Goal: Task Accomplishment & Management: Manage account settings

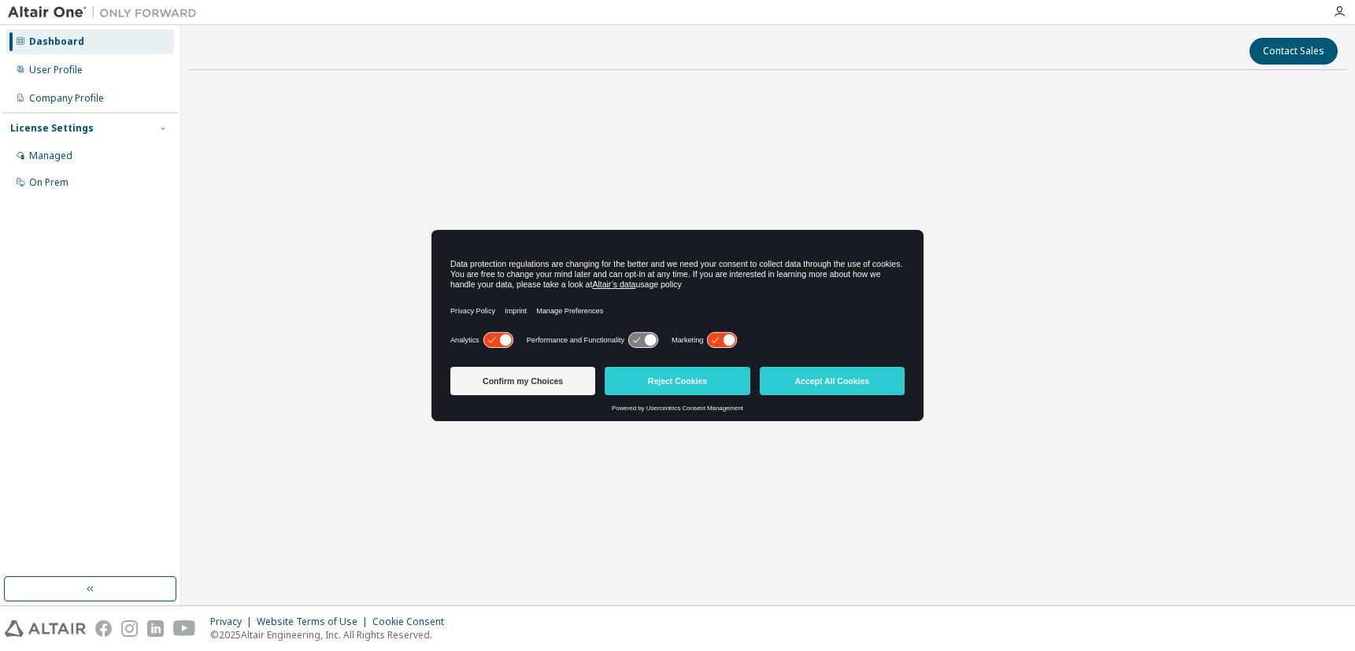
click at [491, 338] on icon at bounding box center [497, 340] width 29 height 15
click at [719, 343] on icon at bounding box center [722, 340] width 29 height 15
click at [536, 383] on button "Confirm my Choices" at bounding box center [522, 381] width 145 height 28
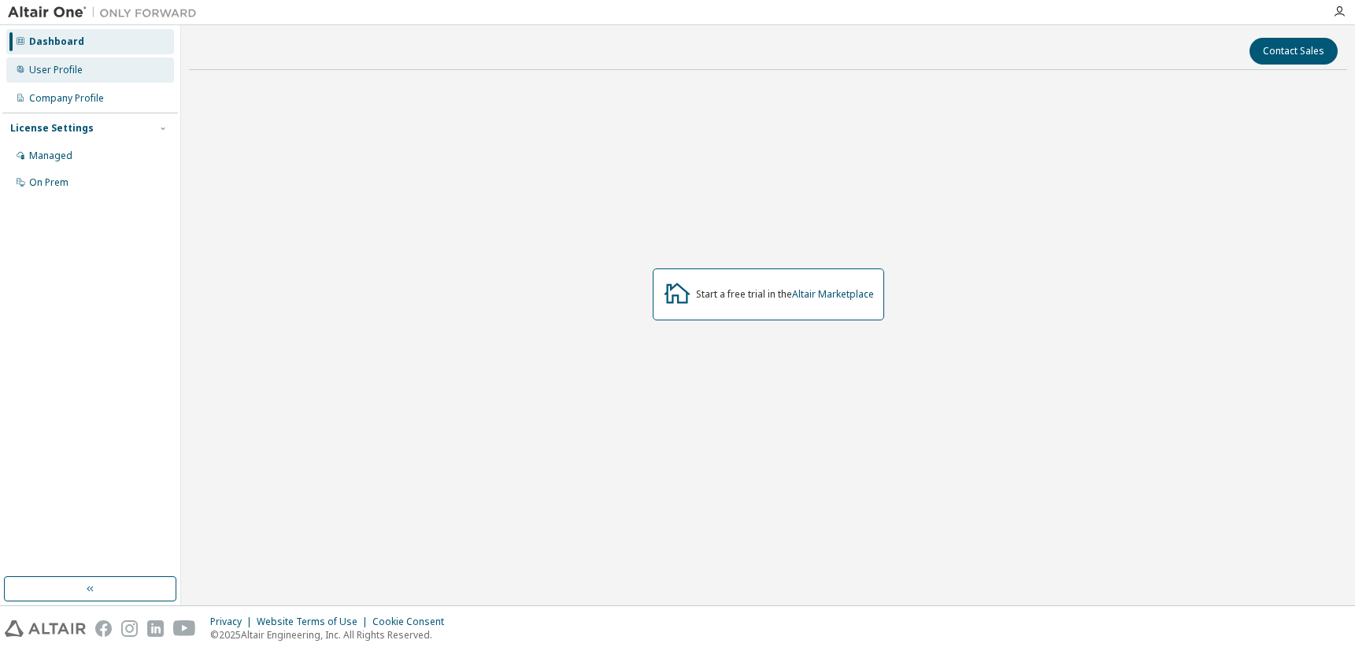
click at [85, 67] on div "User Profile" at bounding box center [90, 69] width 168 height 25
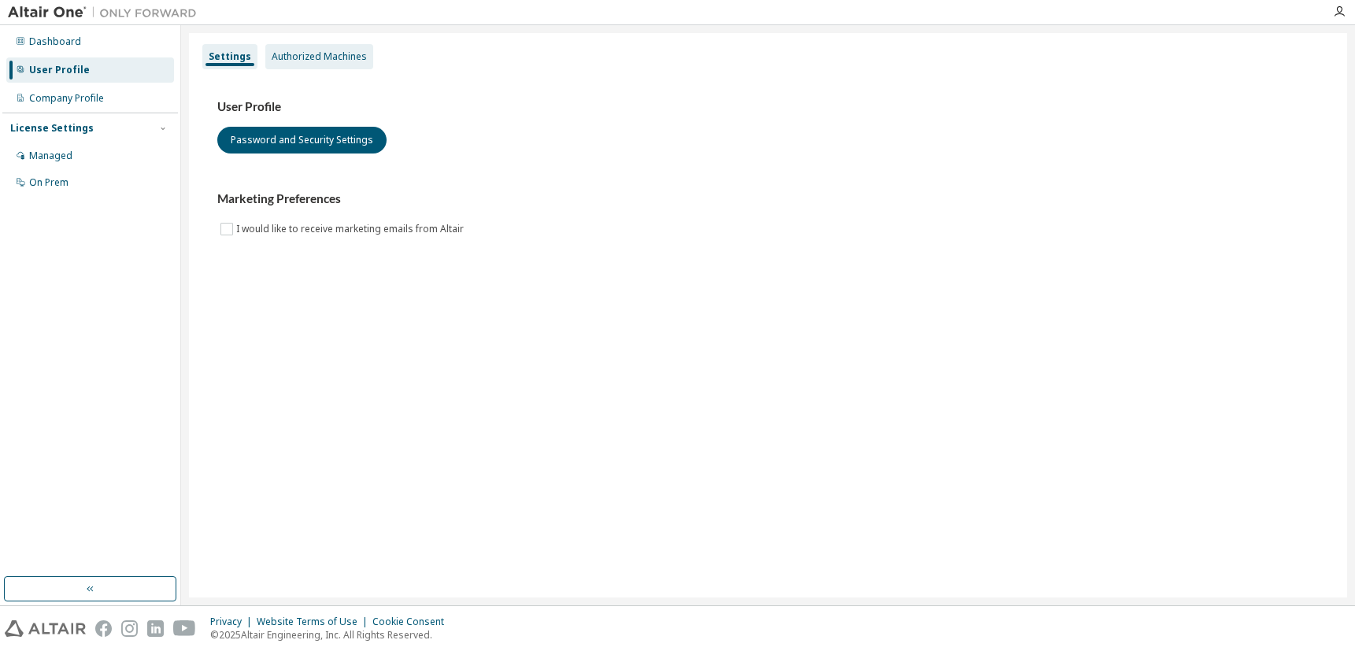
click at [302, 59] on div "Authorized Machines" at bounding box center [319, 56] width 95 height 13
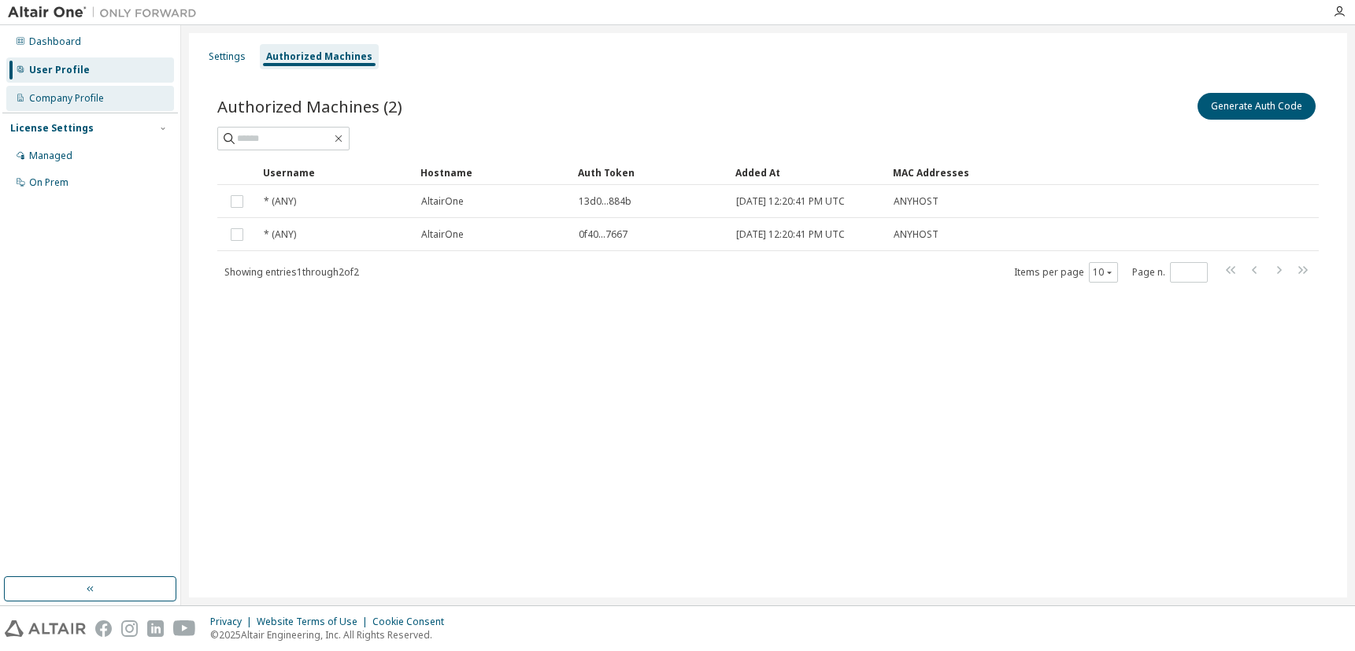
click at [94, 106] on div "Company Profile" at bounding box center [90, 98] width 168 height 25
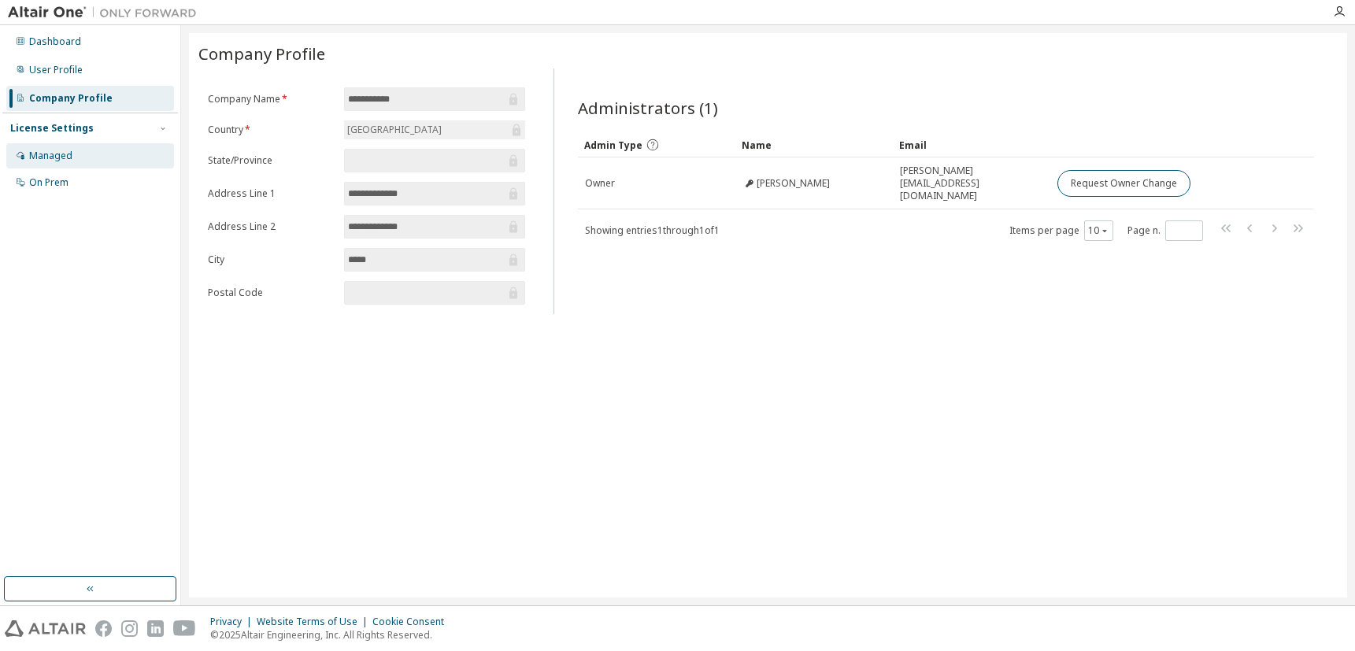
click at [91, 154] on div "Managed" at bounding box center [90, 155] width 168 height 25
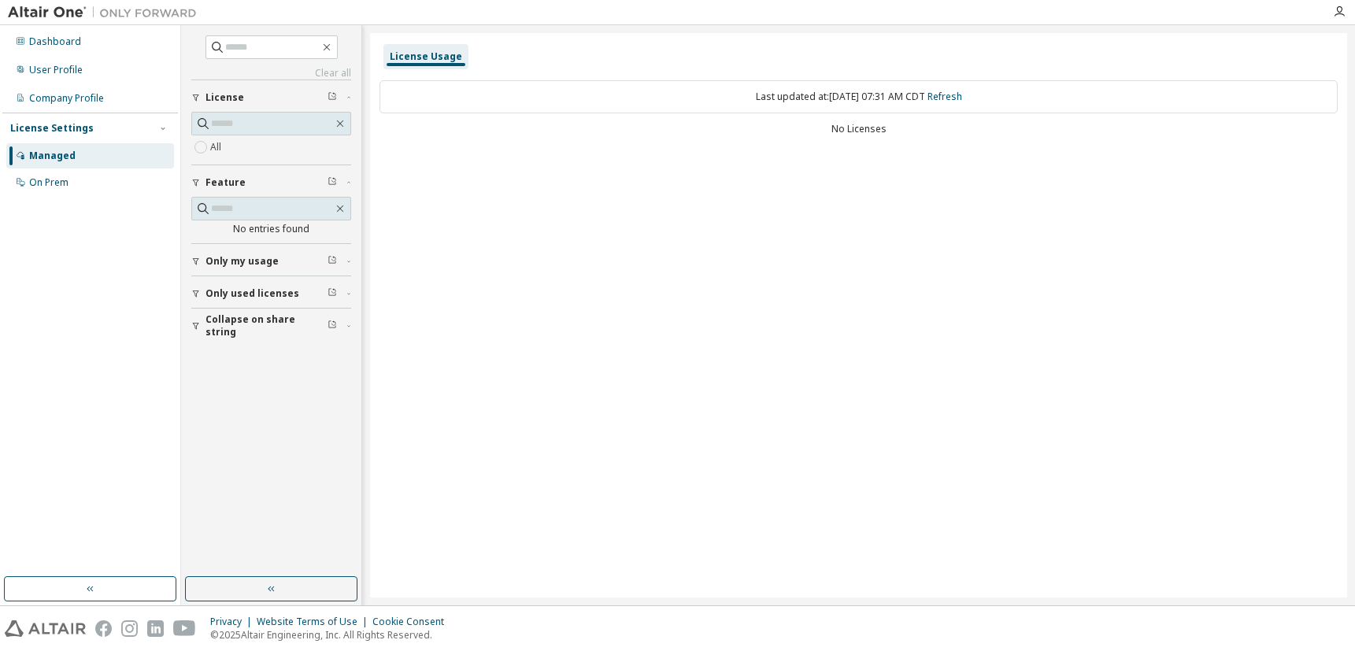
click at [85, 169] on div "Managed On Prem" at bounding box center [90, 169] width 176 height 52
click at [85, 183] on div "On Prem" at bounding box center [90, 182] width 168 height 25
